Goal: Information Seeking & Learning: Learn about a topic

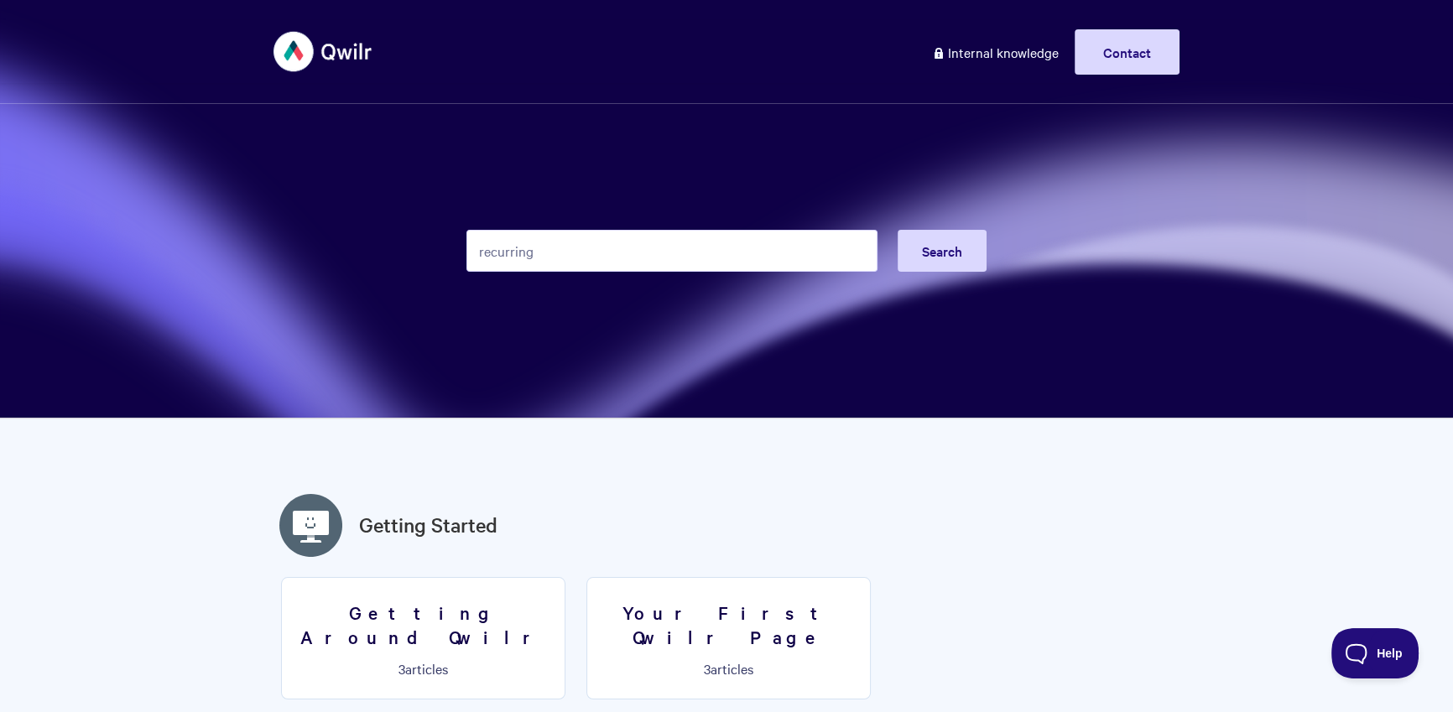
type input "recurring"
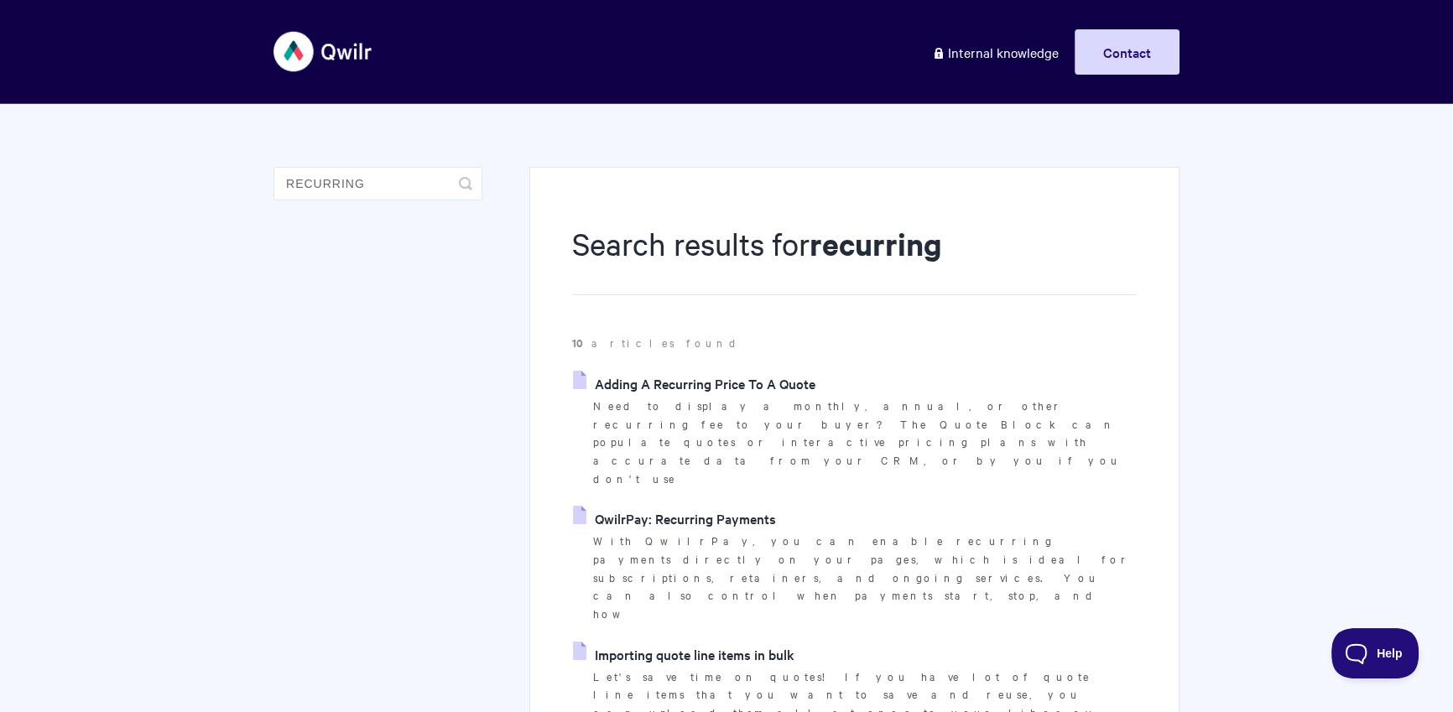
click at [707, 506] on link "QwilrPay: Recurring Payments" at bounding box center [674, 518] width 203 height 25
